Goal: Information Seeking & Learning: Find specific fact

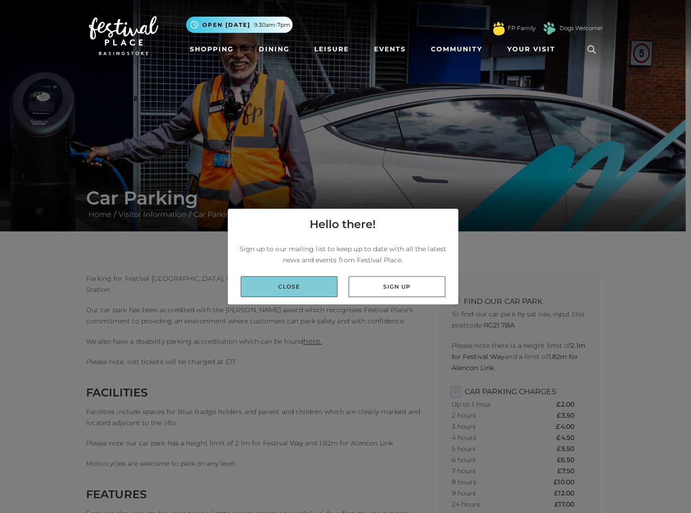
click at [304, 290] on link "Close" at bounding box center [289, 286] width 97 height 21
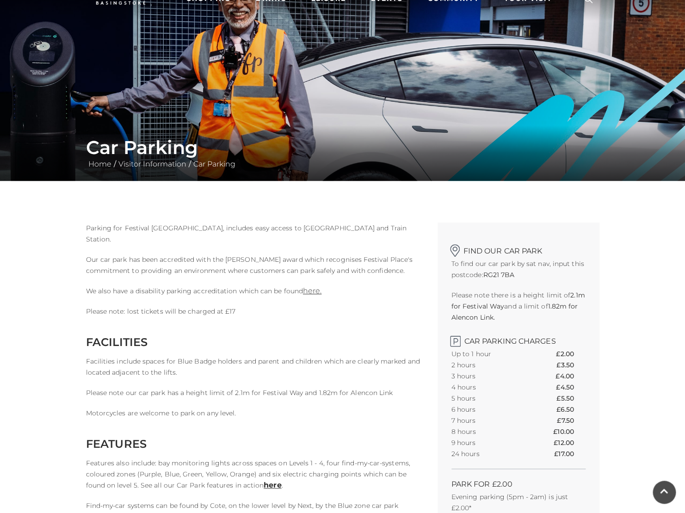
scroll to position [52, 0]
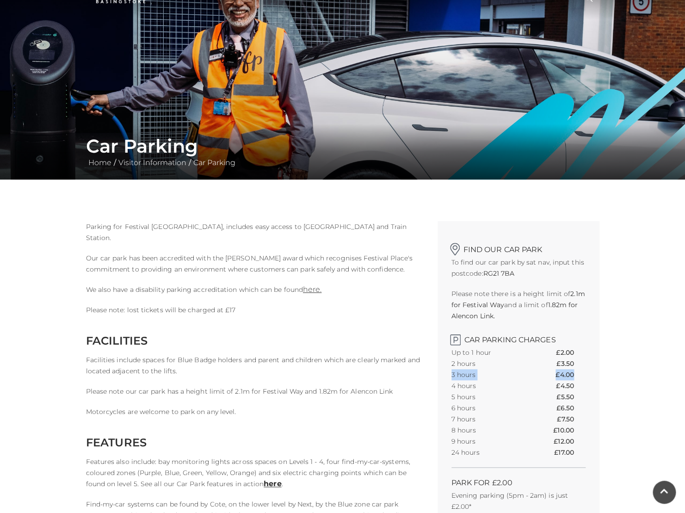
drag, startPoint x: 452, startPoint y: 374, endPoint x: 577, endPoint y: 374, distance: 125.9
click at [577, 374] on div "Find our car park To find our car park by sat nav, input this postcode: RG21 7B…" at bounding box center [519, 391] width 162 height 340
click at [577, 374] on th "£4.00" at bounding box center [571, 374] width 30 height 11
drag, startPoint x: 84, startPoint y: 220, endPoint x: 112, endPoint y: 240, distance: 34.4
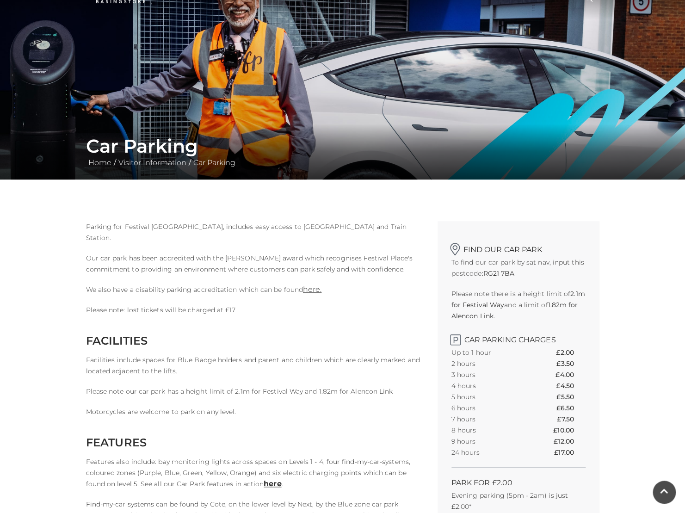
click at [112, 240] on p "Parking for Festival [GEOGRAPHIC_DATA], includes easy access to [GEOGRAPHIC_DAT…" at bounding box center [255, 232] width 338 height 22
click at [495, 249] on h2 "Find our car park" at bounding box center [519, 247] width 134 height 14
drag, startPoint x: 457, startPoint y: 248, endPoint x: 532, endPoint y: 248, distance: 74.5
click at [532, 248] on h2 "Find our car park" at bounding box center [519, 247] width 134 height 14
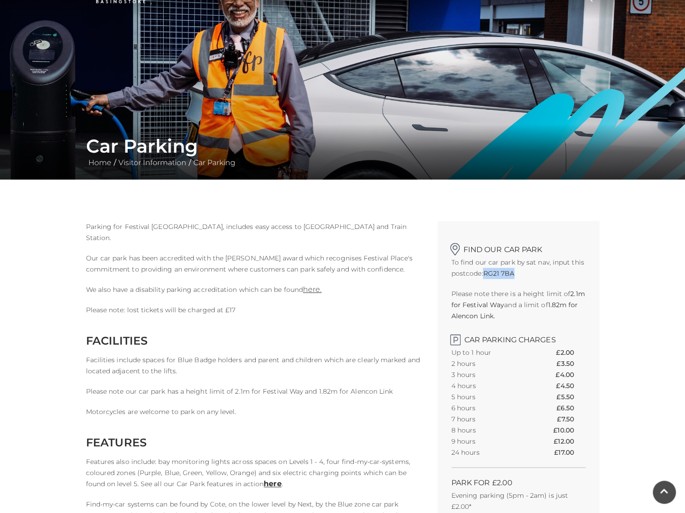
drag, startPoint x: 485, startPoint y: 276, endPoint x: 521, endPoint y: 273, distance: 36.2
click at [521, 273] on p "To find our car park by sat nav, input this postcode: RG21 7BA" at bounding box center [519, 268] width 134 height 22
copy strong "RG21 7BA"
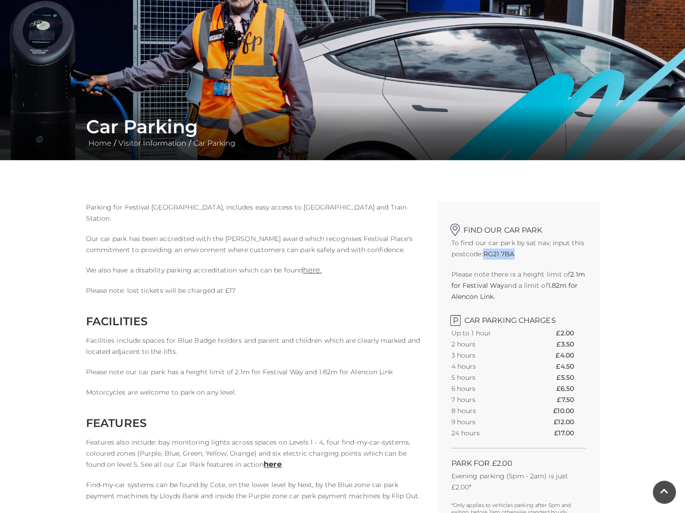
scroll to position [185, 0]
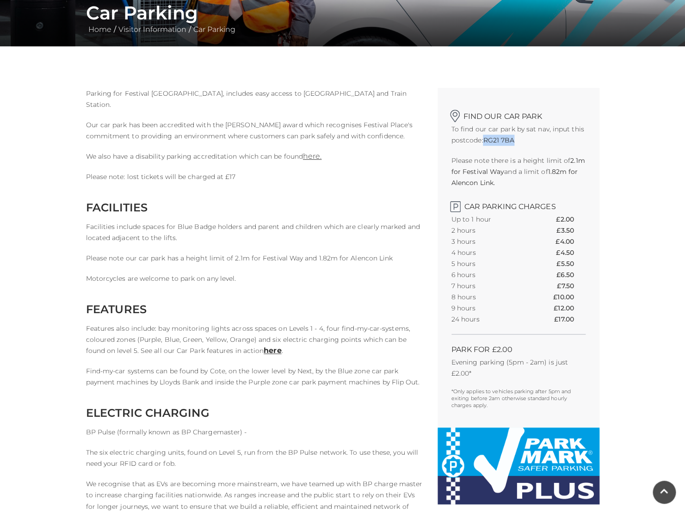
drag, startPoint x: 157, startPoint y: 331, endPoint x: 280, endPoint y: 359, distance: 126.5
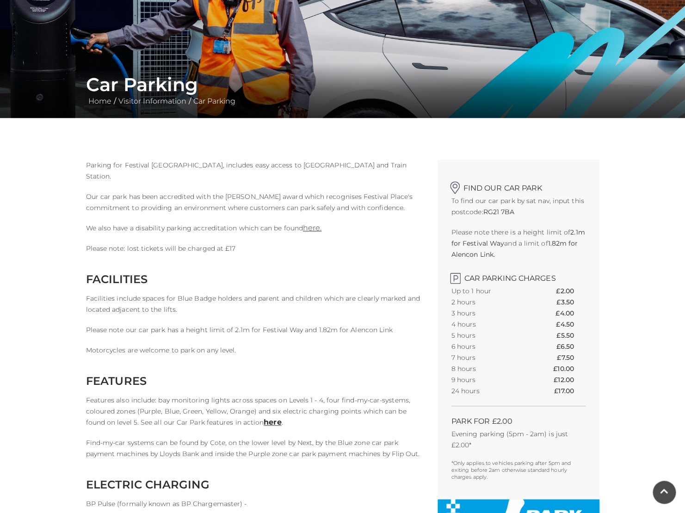
scroll to position [0, 0]
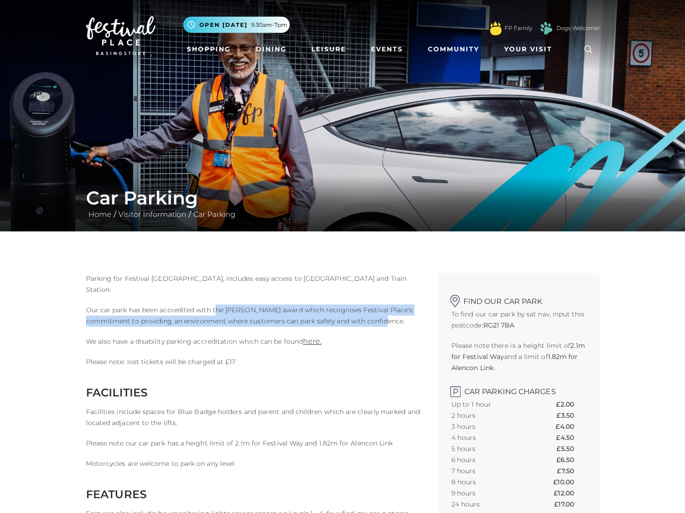
drag, startPoint x: 213, startPoint y: 311, endPoint x: 401, endPoint y: 317, distance: 188.0
click at [401, 317] on p "Our car park has been accredited with the [PERSON_NAME] award which recognises …" at bounding box center [255, 315] width 338 height 22
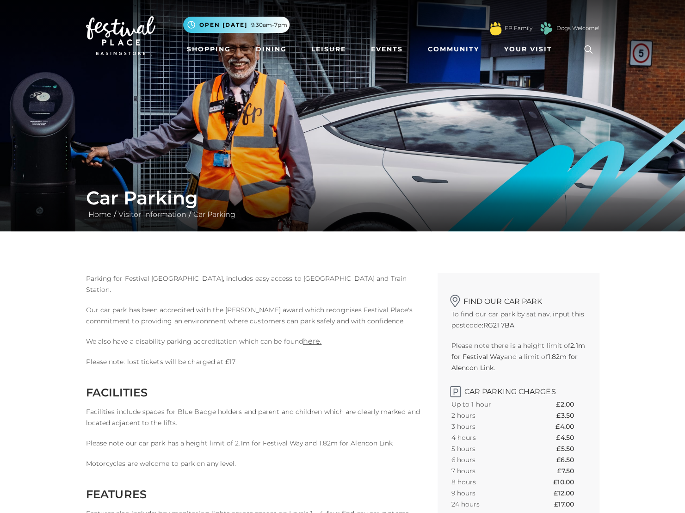
click at [402, 319] on p "Our car park has been accredited with the [PERSON_NAME] award which recognises …" at bounding box center [255, 315] width 338 height 22
drag, startPoint x: 405, startPoint y: 322, endPoint x: 242, endPoint y: 323, distance: 162.4
click at [242, 323] on p "Our car park has been accredited with the [PERSON_NAME] award which recognises …" at bounding box center [255, 315] width 338 height 22
drag, startPoint x: 151, startPoint y: 341, endPoint x: 242, endPoint y: 341, distance: 90.2
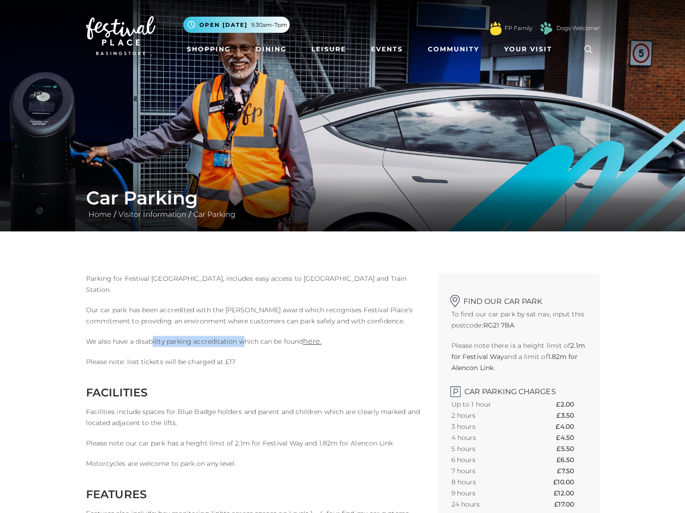
click at [242, 341] on p "We also have a disability parking accreditation which can be found here." at bounding box center [255, 341] width 338 height 11
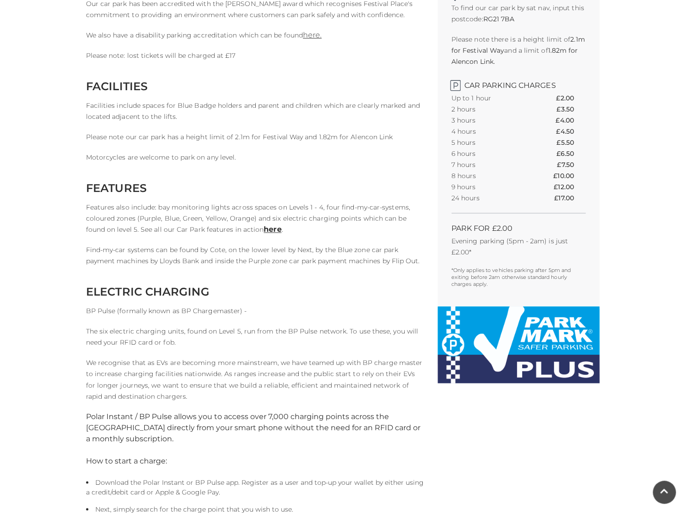
scroll to position [318, 0]
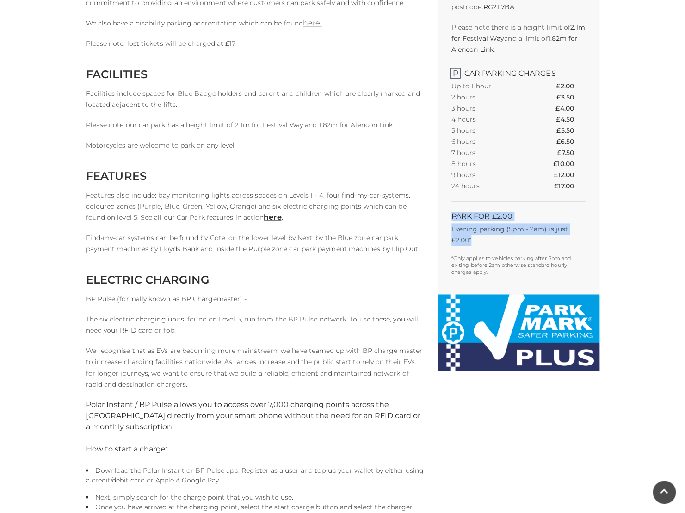
drag, startPoint x: 451, startPoint y: 219, endPoint x: 476, endPoint y: 241, distance: 32.8
click at [476, 241] on div "Find our car park To find our car park by sat nav, input this postcode: RG21 7B…" at bounding box center [519, 125] width 162 height 340
click at [484, 242] on p "Evening parking (5pm - 2am) is just £2.00*" at bounding box center [519, 234] width 134 height 22
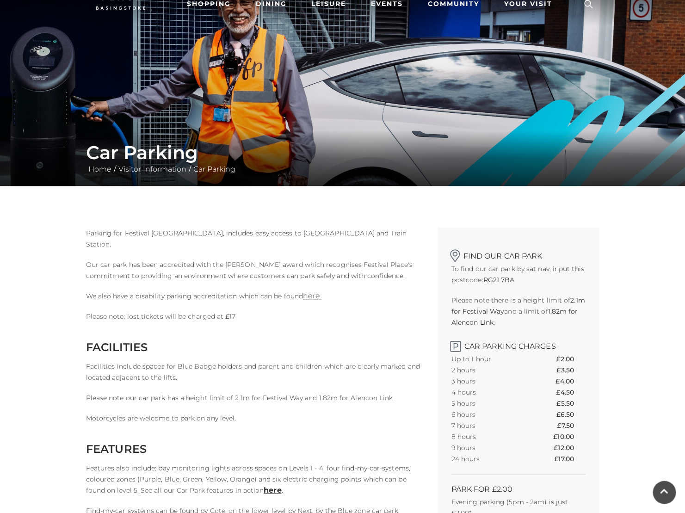
scroll to position [0, 0]
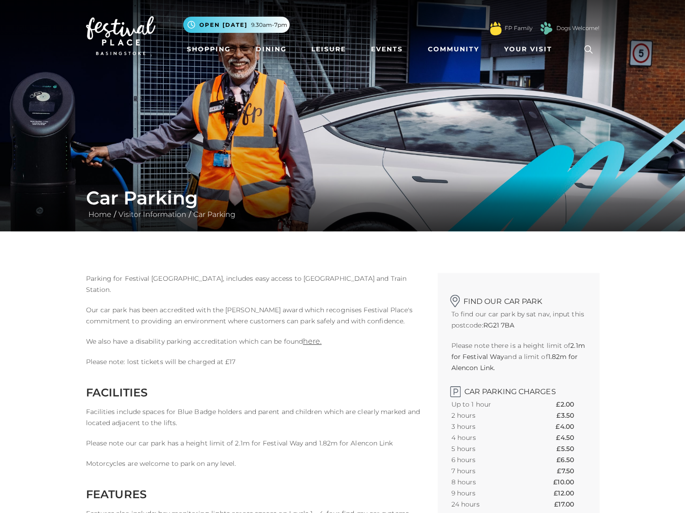
click at [224, 294] on p "Parking for Festival [GEOGRAPHIC_DATA], includes easy access to [GEOGRAPHIC_DAT…" at bounding box center [255, 284] width 338 height 22
drag, startPoint x: 212, startPoint y: 276, endPoint x: 357, endPoint y: 275, distance: 144.8
click at [355, 275] on span "Parking for Festival [GEOGRAPHIC_DATA], includes easy access to [GEOGRAPHIC_DAT…" at bounding box center [246, 283] width 321 height 19
click at [357, 275] on span "Parking for Festival [GEOGRAPHIC_DATA], includes easy access to [GEOGRAPHIC_DAT…" at bounding box center [246, 283] width 321 height 19
drag, startPoint x: 242, startPoint y: 273, endPoint x: 372, endPoint y: 271, distance: 129.6
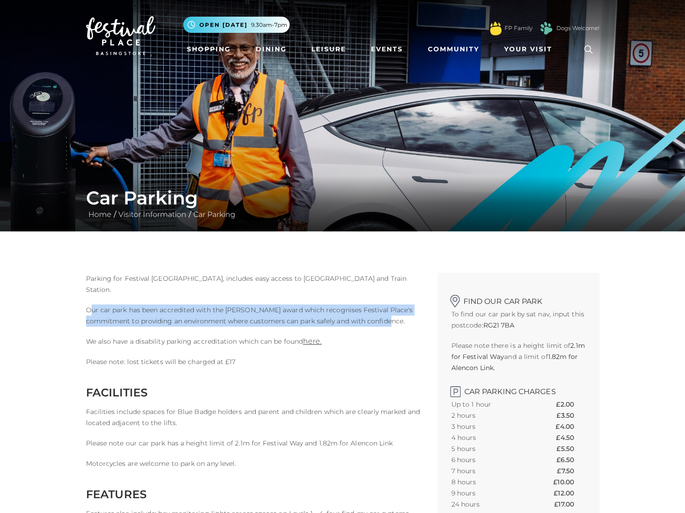
drag, startPoint x: 100, startPoint y: 308, endPoint x: 402, endPoint y: 320, distance: 301.9
click at [402, 320] on p "Our car park has been accredited with the [PERSON_NAME] award which recognises …" at bounding box center [255, 315] width 338 height 22
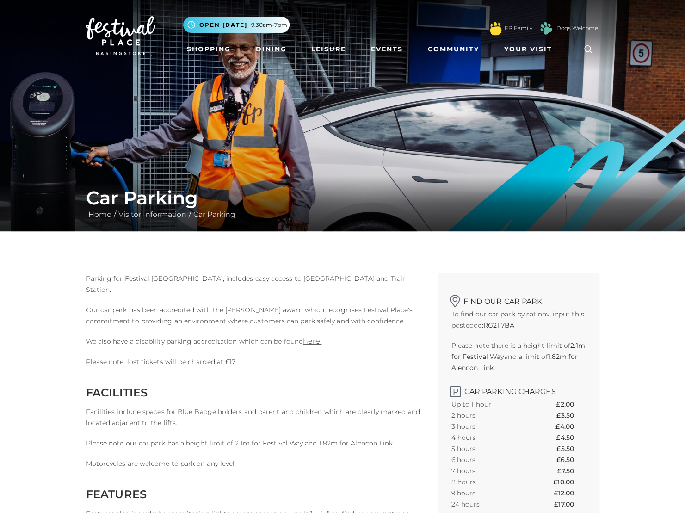
click at [402, 320] on p "Our car park has been accredited with the [PERSON_NAME] award which recognises …" at bounding box center [255, 315] width 338 height 22
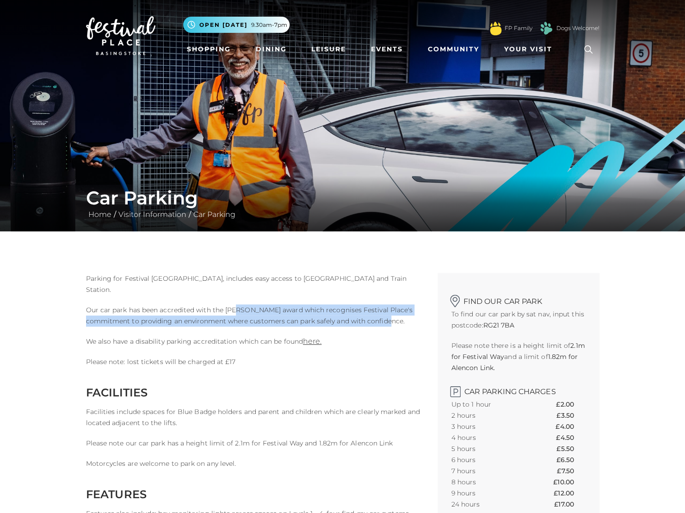
drag, startPoint x: 354, startPoint y: 317, endPoint x: 235, endPoint y: 306, distance: 119.9
click at [235, 306] on p "Our car park has been accredited with the [PERSON_NAME] award which recognises …" at bounding box center [255, 315] width 338 height 22
click at [256, 306] on p "Our car park has been accredited with the [PERSON_NAME] award which recognises …" at bounding box center [255, 315] width 338 height 22
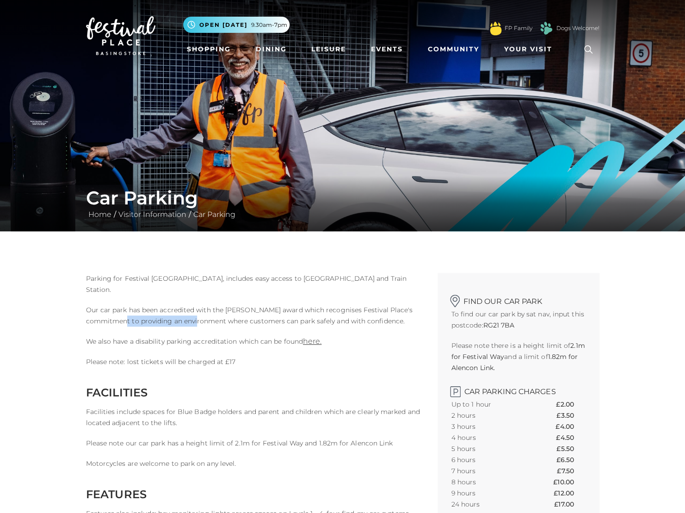
drag, startPoint x: 137, startPoint y: 318, endPoint x: 218, endPoint y: 316, distance: 81.0
click at [218, 316] on p "Our car park has been accredited with the [PERSON_NAME] award which recognises …" at bounding box center [255, 315] width 338 height 22
click at [239, 315] on p "Our car park has been accredited with the [PERSON_NAME] award which recognises …" at bounding box center [255, 315] width 338 height 22
